Goal: Communication & Community: Answer question/provide support

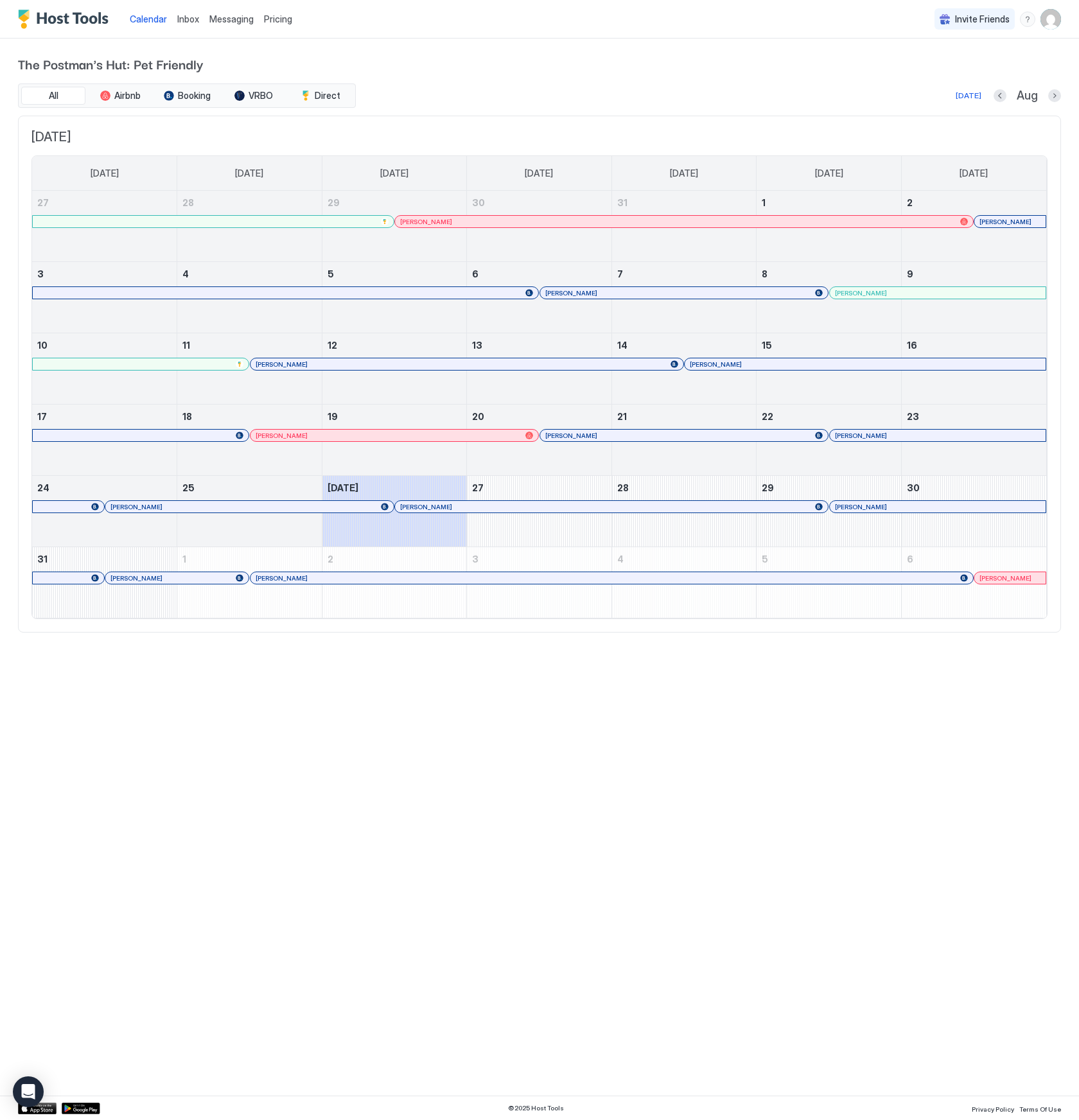
click at [333, 507] on div at bounding box center [333, 507] width 10 height 10
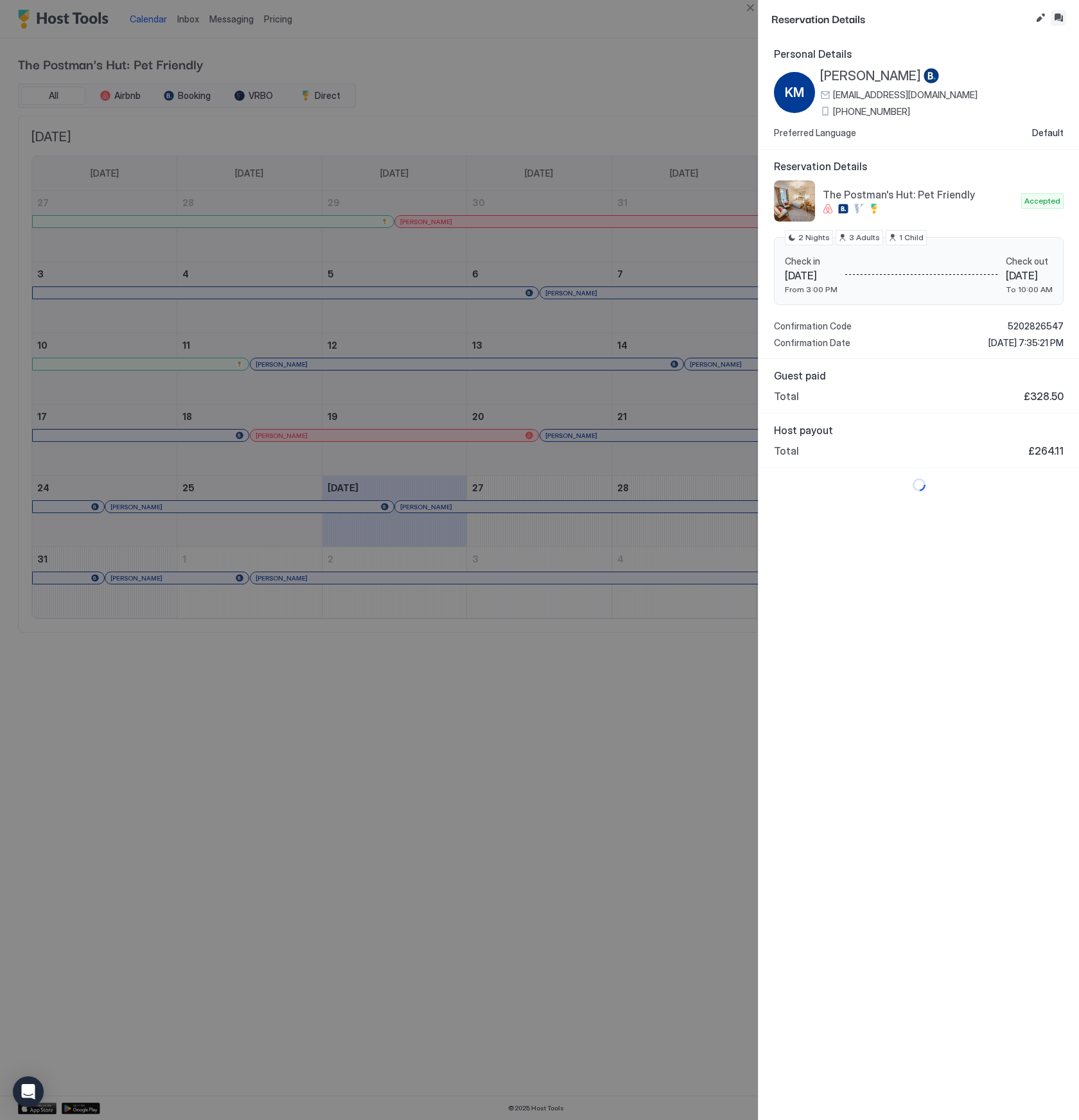
click at [1061, 19] on button "Inbox" at bounding box center [1058, 18] width 15 height 15
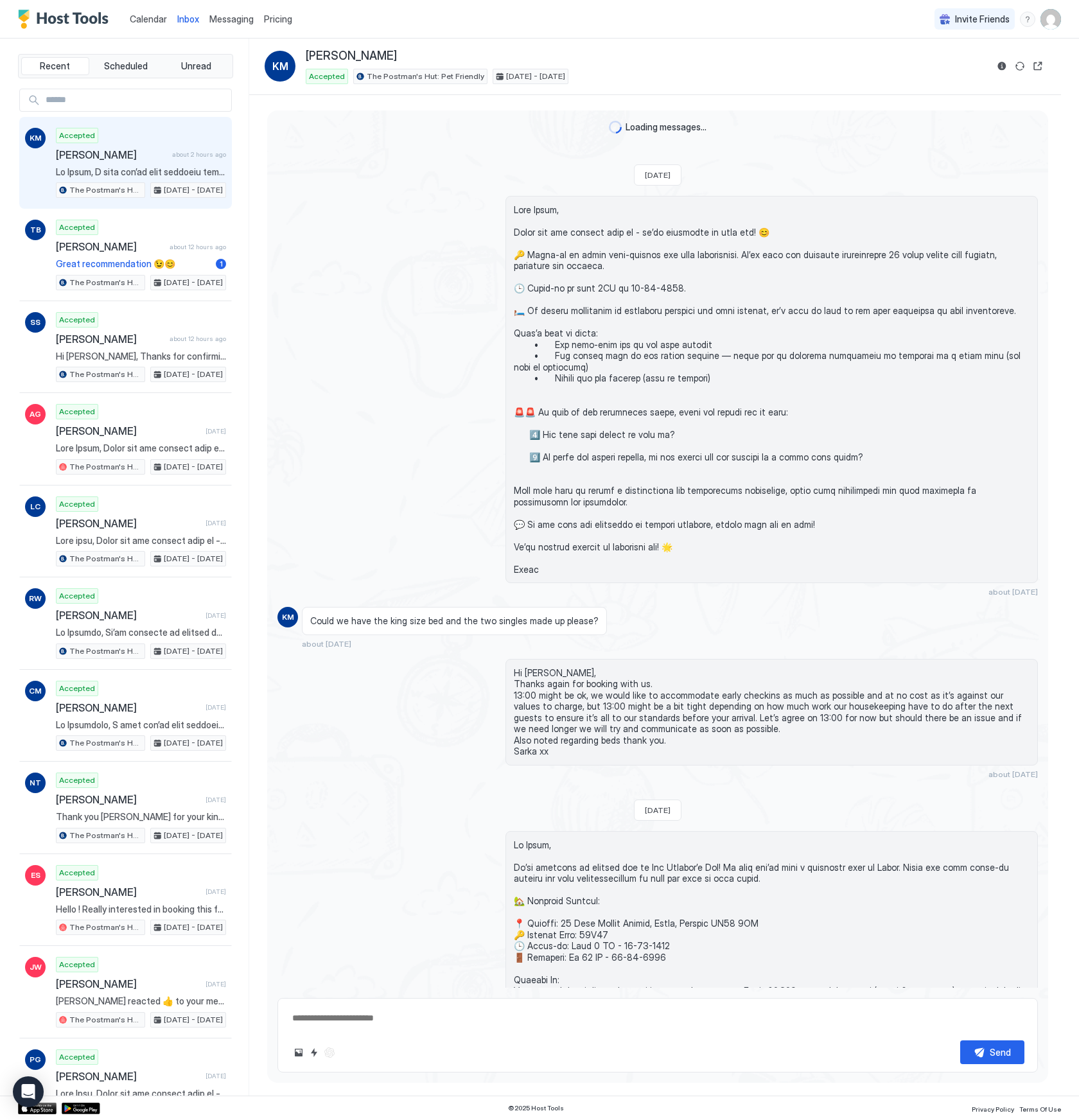
scroll to position [1040, 0]
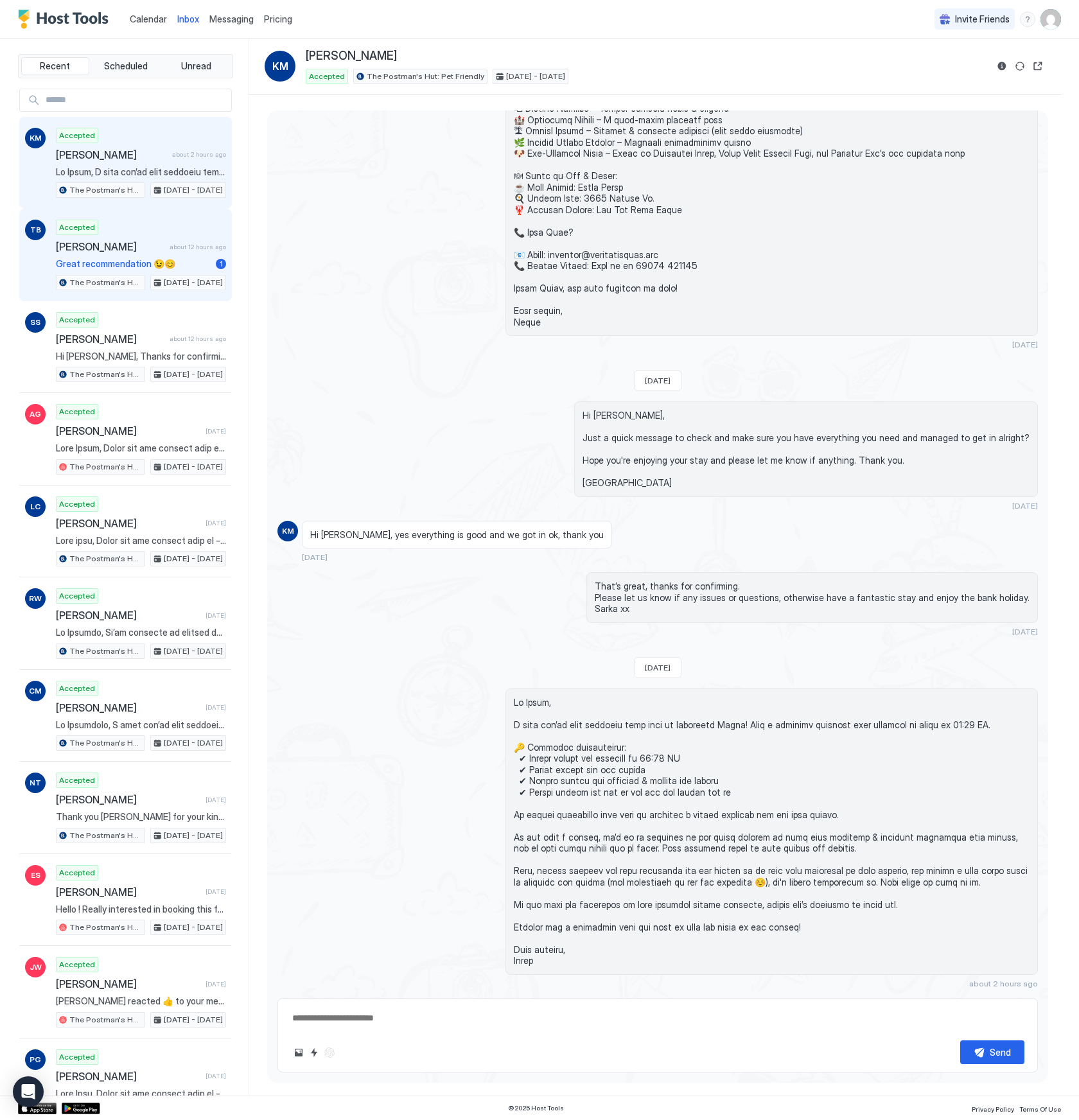
click at [131, 272] on div "Accepted [PERSON_NAME] about 12 hours ago Great recommendation 😉😊 1 The Postman…" at bounding box center [141, 255] width 170 height 70
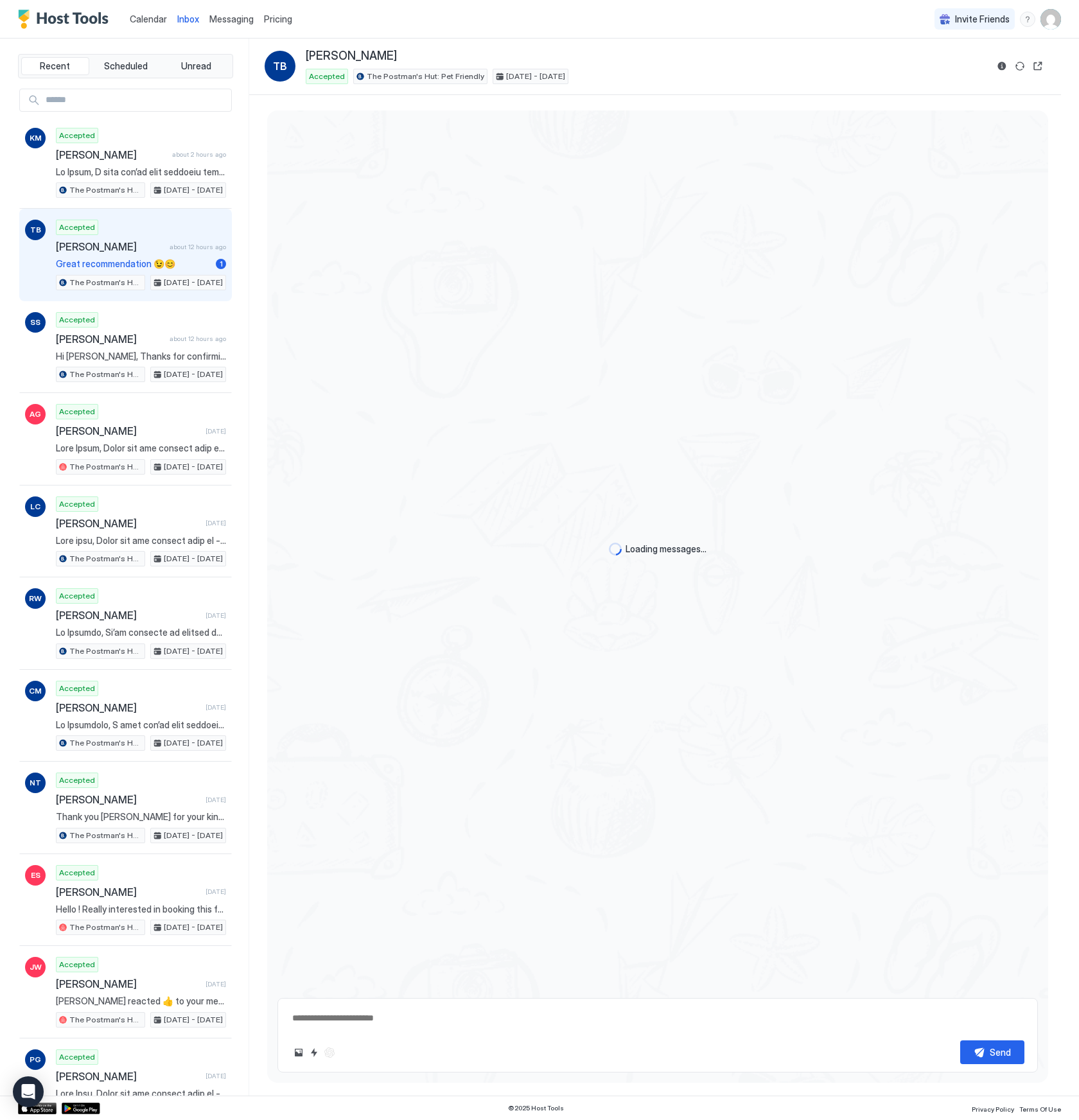
scroll to position [30, 0]
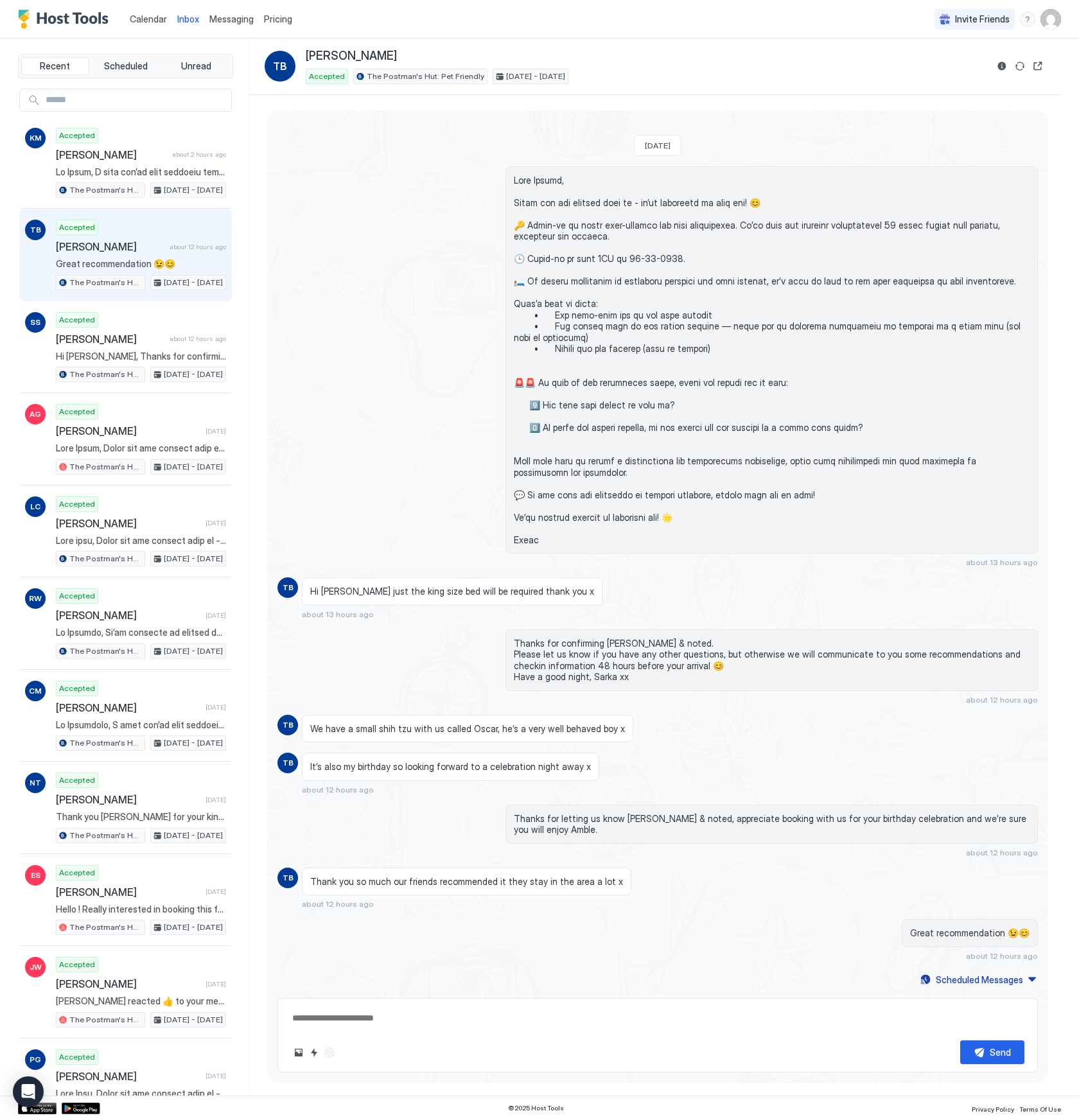
type textarea "*"
click at [236, 16] on span "Messaging" at bounding box center [232, 19] width 44 height 11
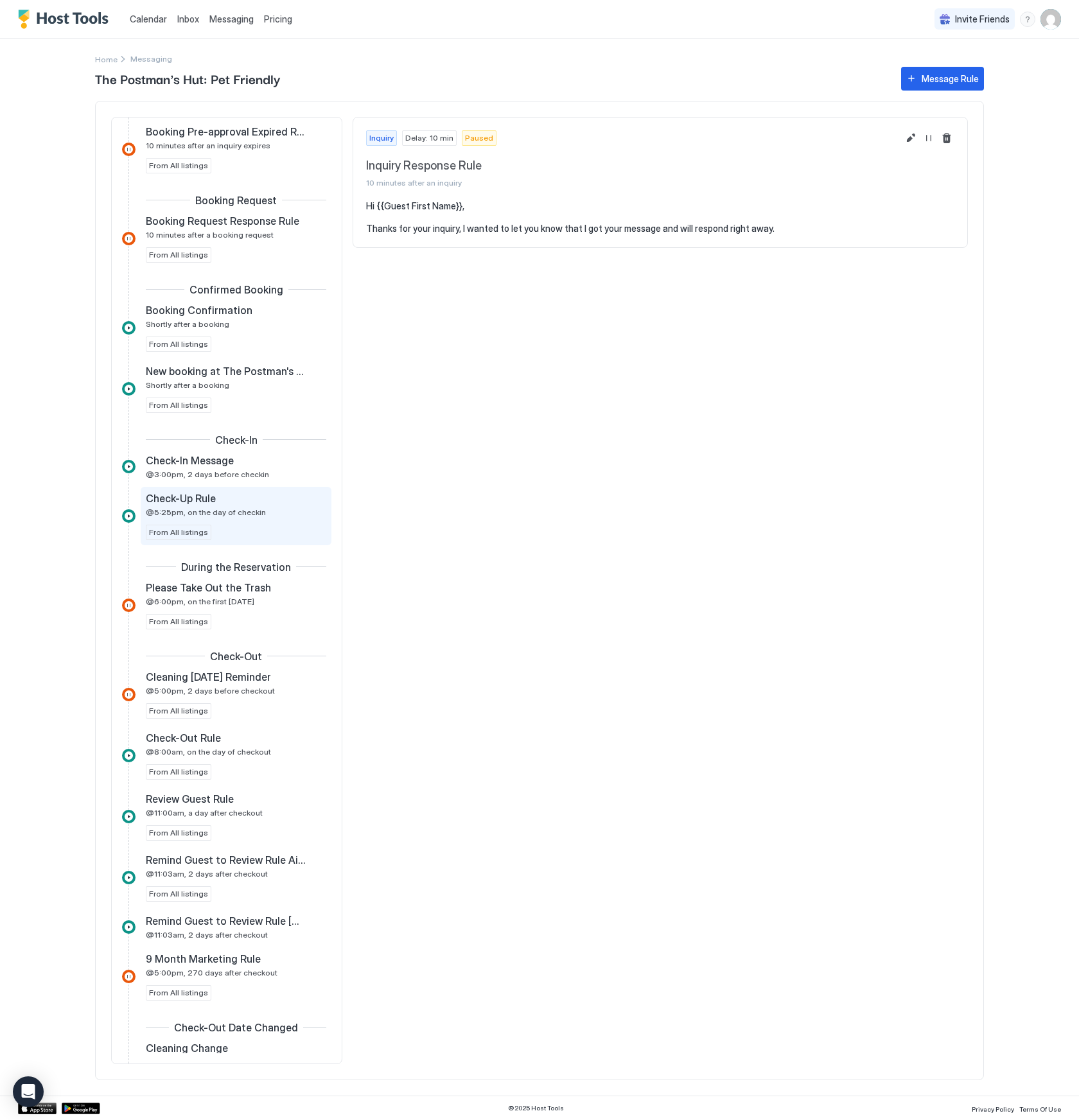
scroll to position [125, 0]
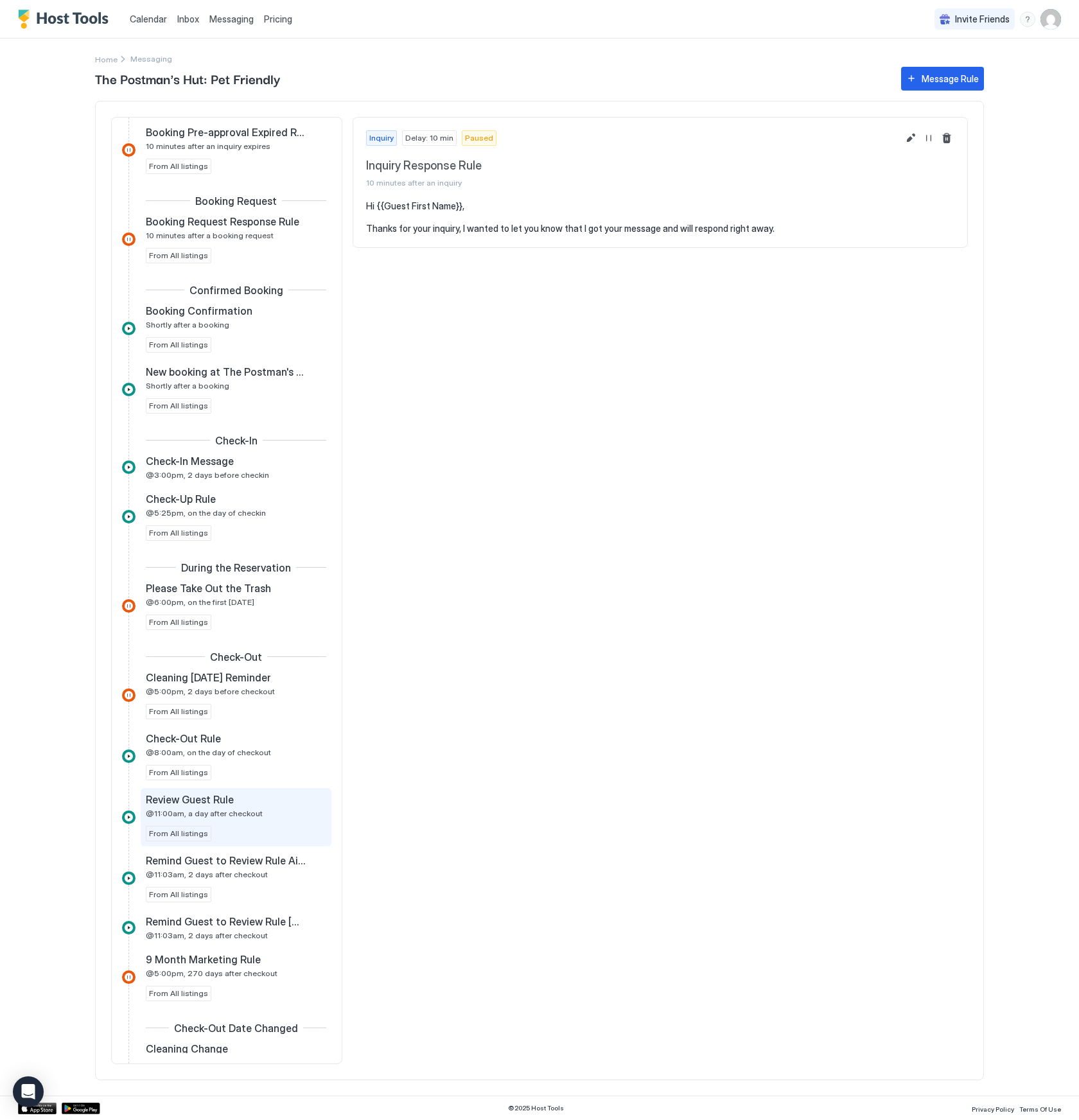
click at [228, 804] on span "Review Guest Rule" at bounding box center [190, 799] width 88 height 13
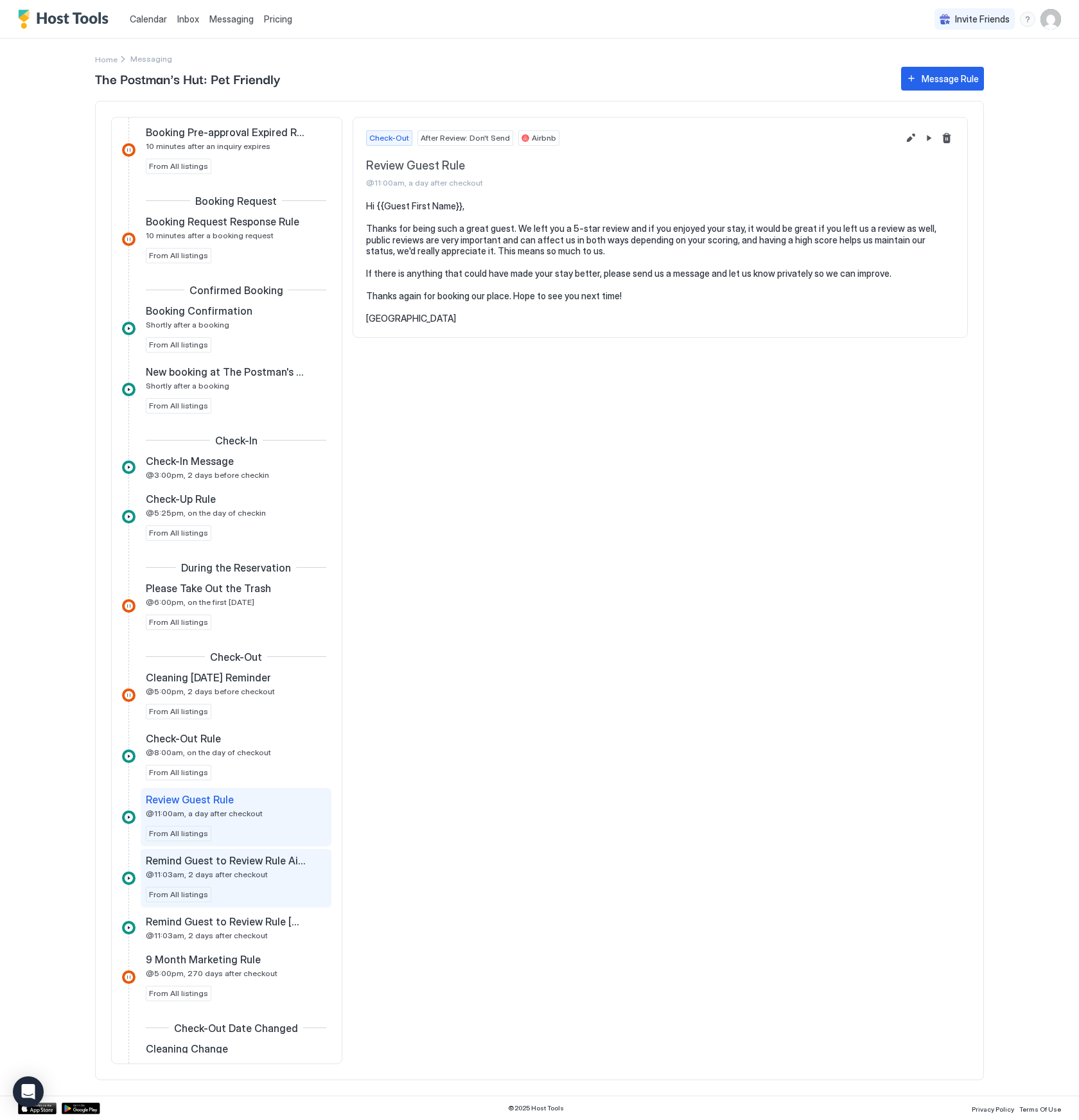
click at [216, 870] on span "@11:03am, 2 days after checkout" at bounding box center [207, 874] width 122 height 10
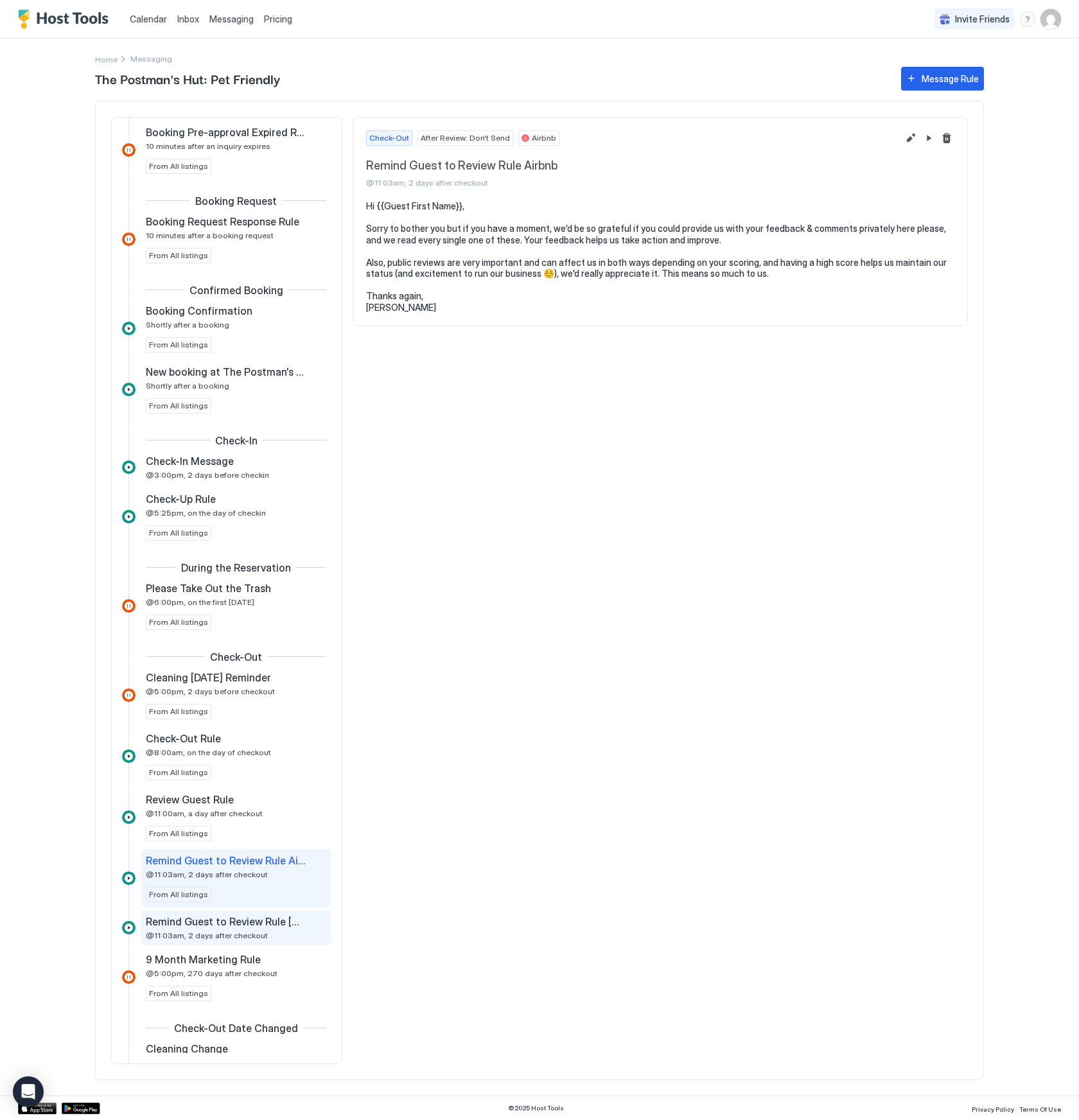
click at [267, 916] on span "Remind Guest to Review Rule [DOMAIN_NAME]" at bounding box center [225, 921] width 160 height 13
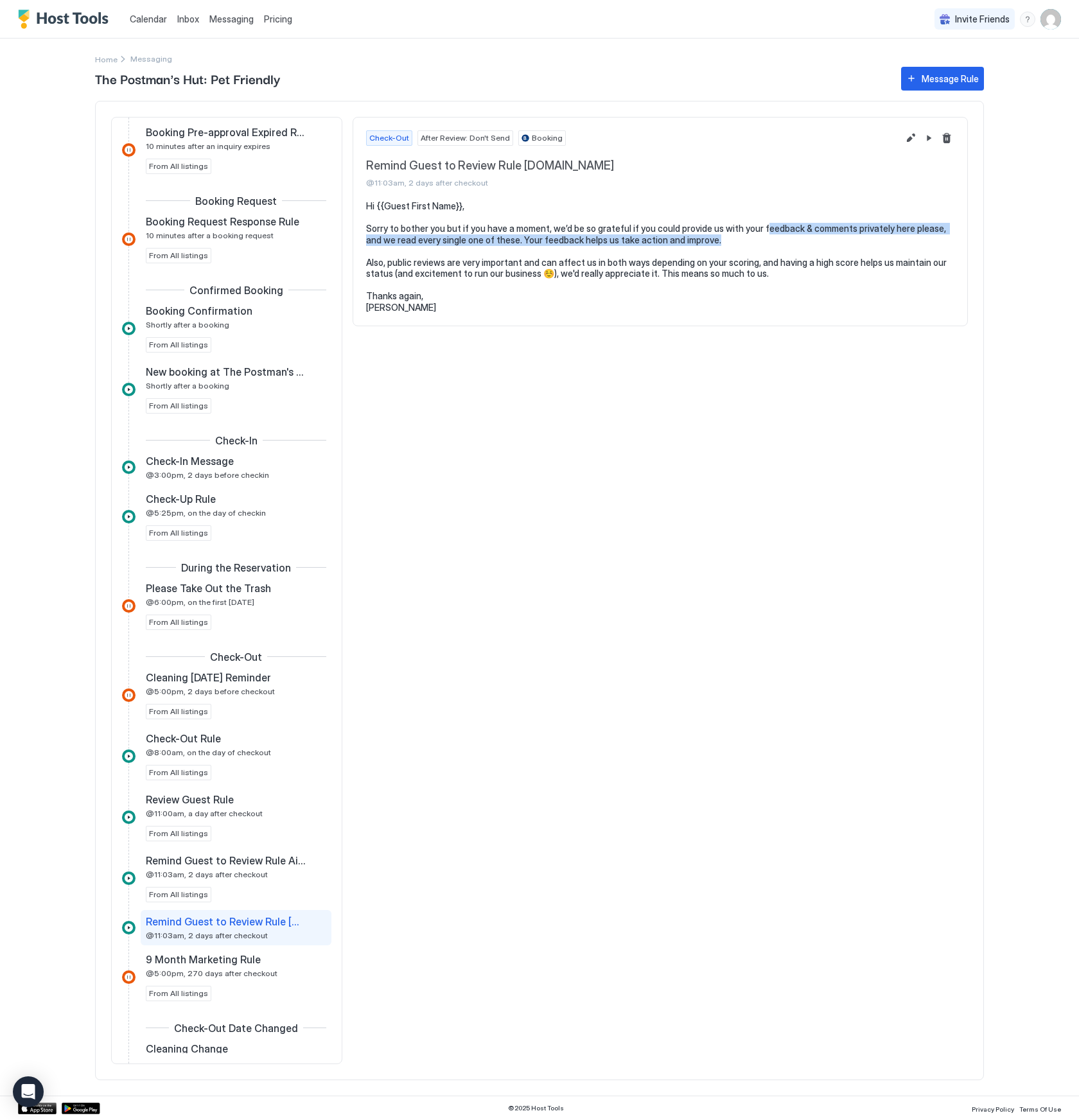
drag, startPoint x: 687, startPoint y: 236, endPoint x: 758, endPoint y: 232, distance: 71.1
click at [758, 232] on pre "Hi {{Guest First Name}}, Sorry to bother you but if you have a moment, we’d be …" at bounding box center [660, 256] width 588 height 112
drag, startPoint x: 760, startPoint y: 231, endPoint x: 877, endPoint y: 230, distance: 117.0
click at [877, 230] on pre "Hi {{Guest First Name}}, Sorry to bother you but if you have a moment, we’d be …" at bounding box center [660, 256] width 588 height 112
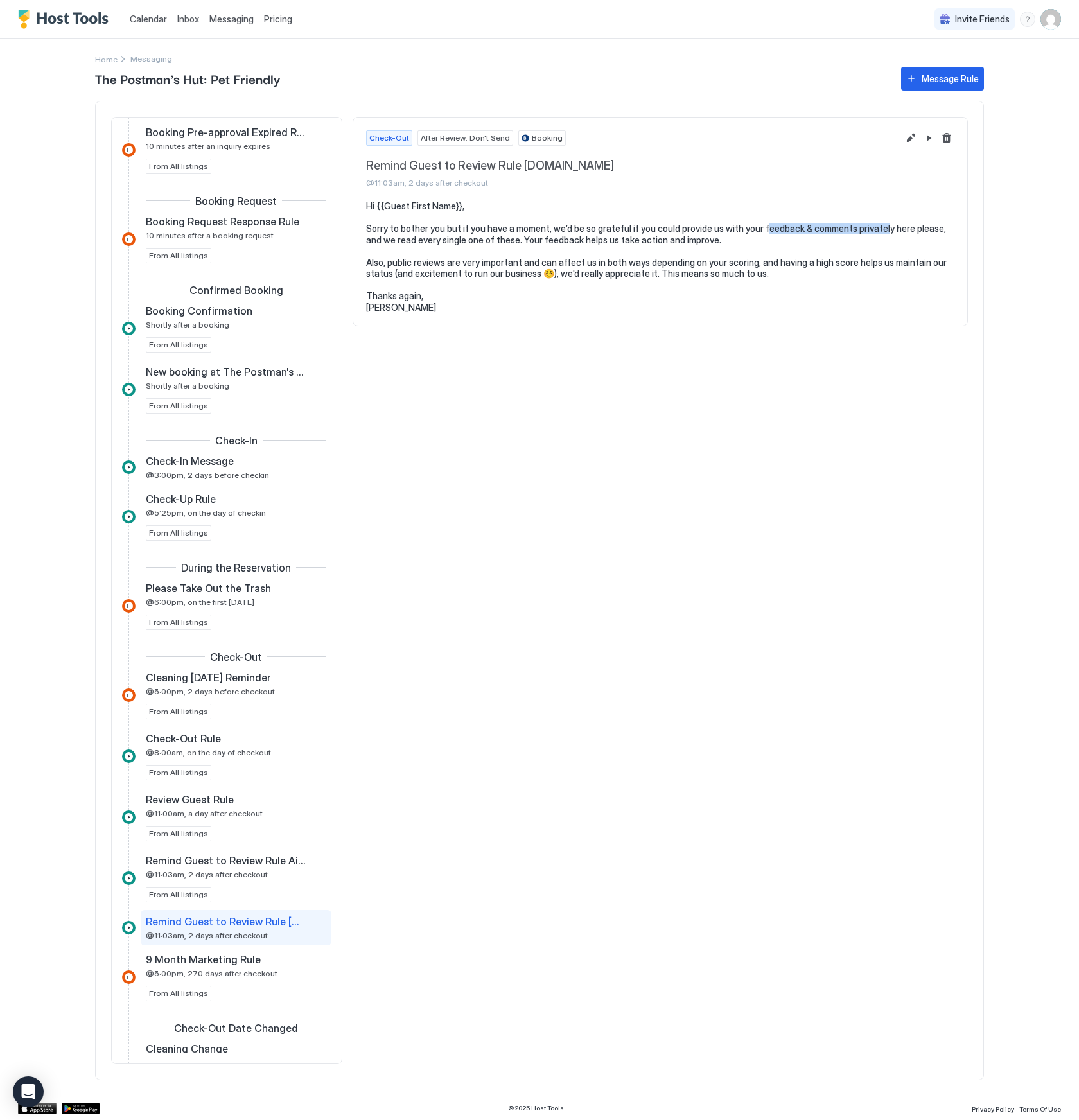
click at [863, 231] on pre "Hi {{Guest First Name}}, Sorry to bother you but if you have a moment, we’d be …" at bounding box center [660, 256] width 588 height 112
